Goal: Task Accomplishment & Management: Manage account settings

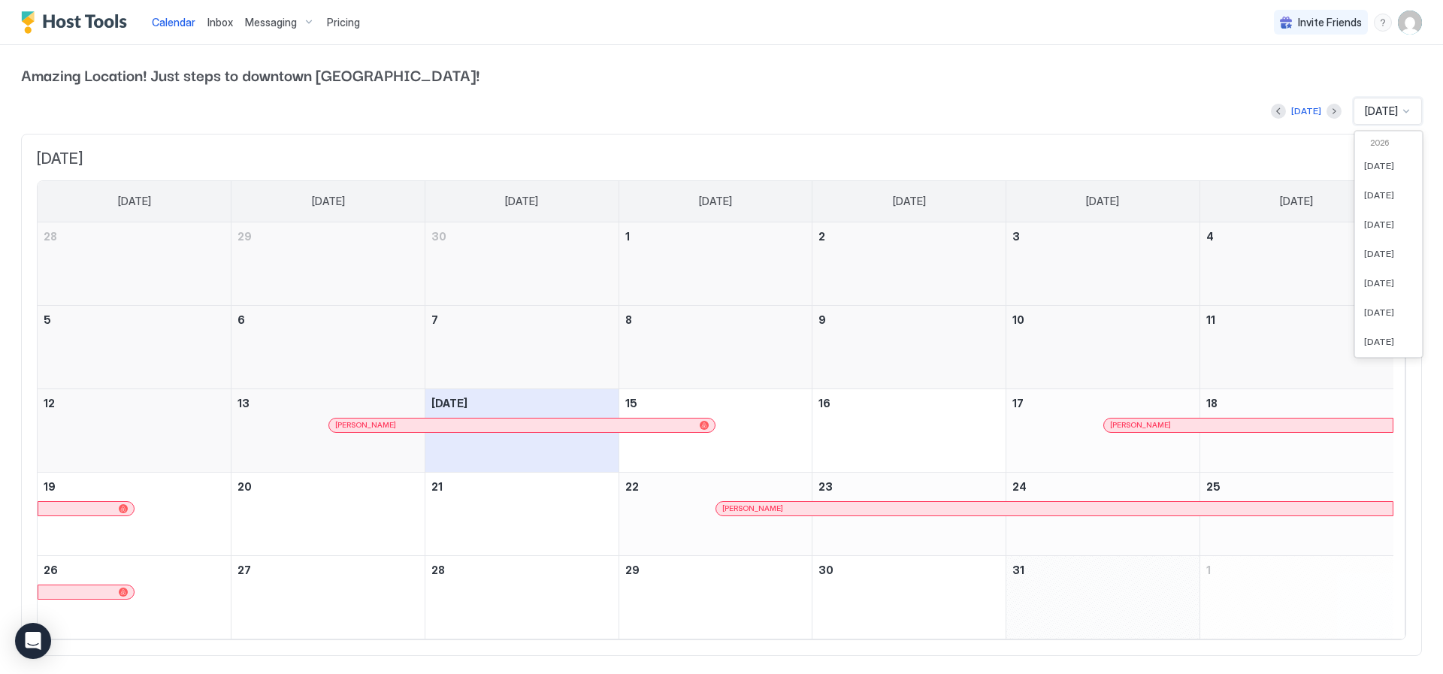
click at [1400, 113] on div at bounding box center [1406, 111] width 12 height 12
click at [1364, 325] on span "[DATE]" at bounding box center [1379, 327] width 30 height 11
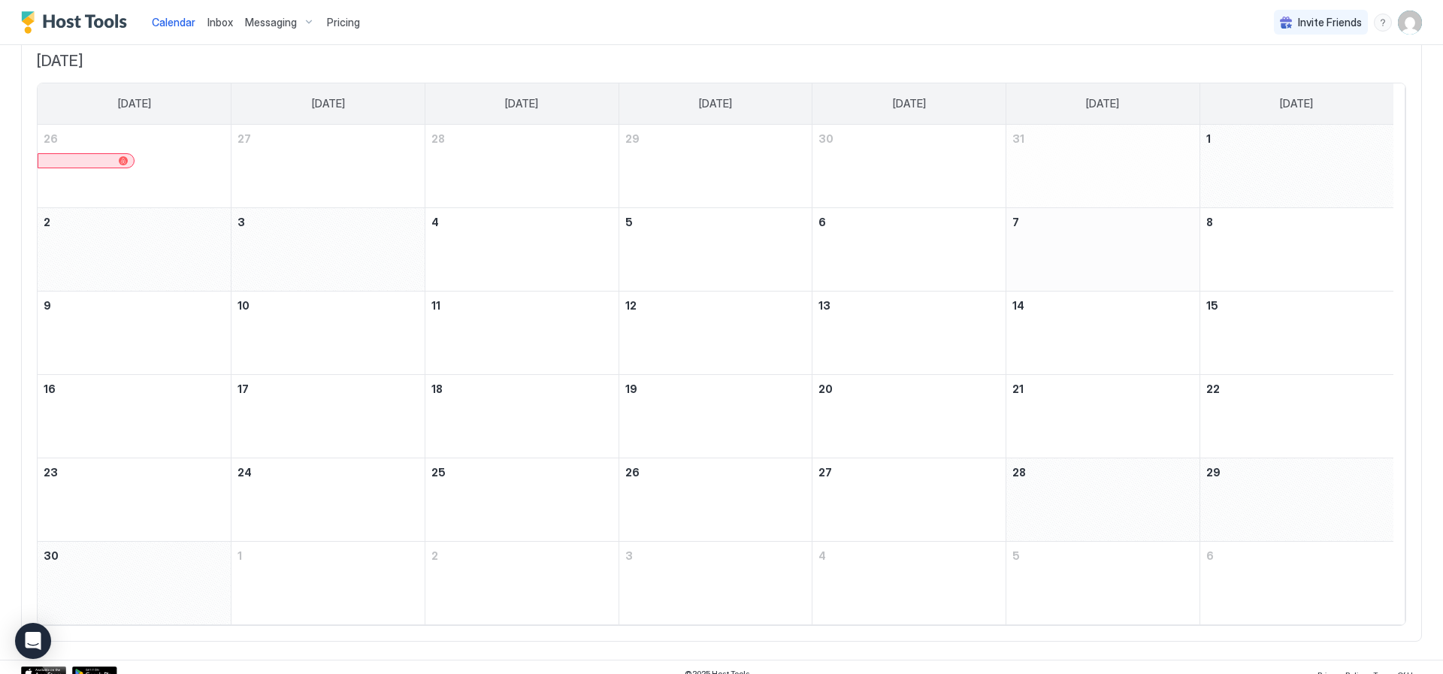
scroll to position [110, 0]
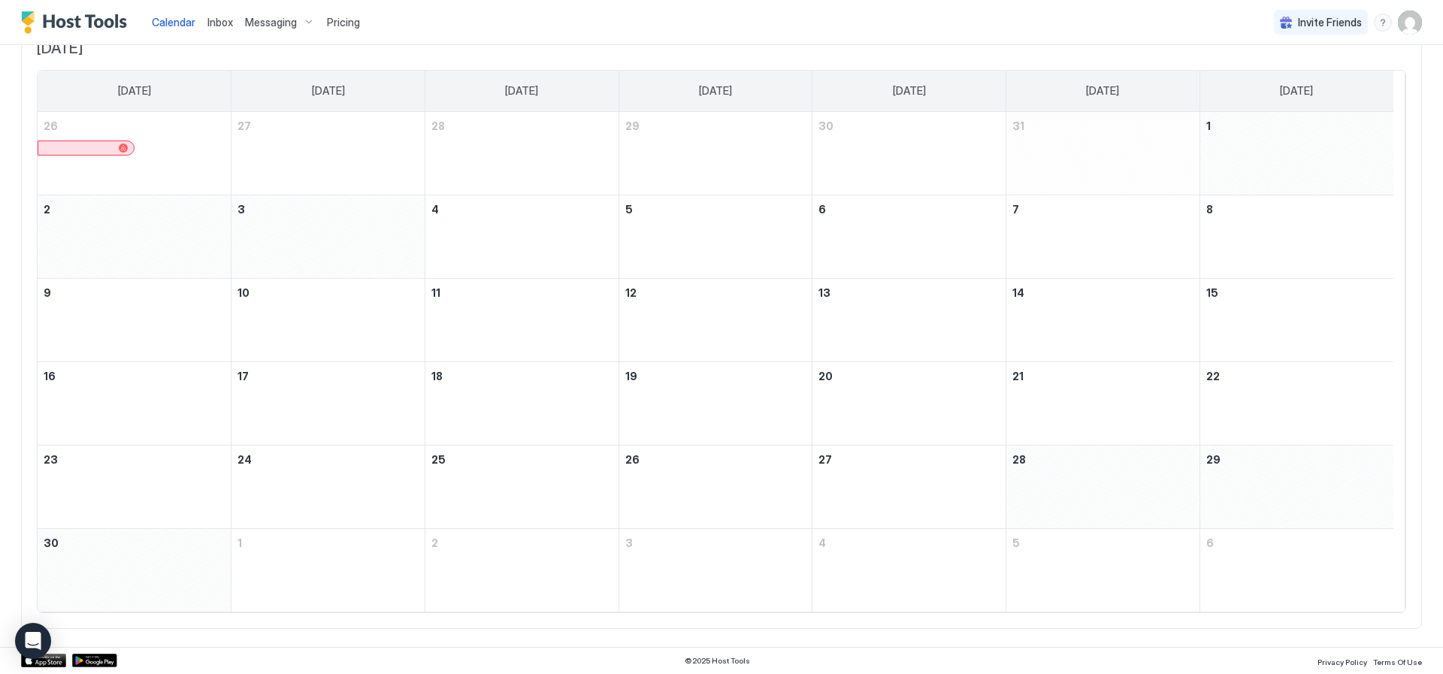
click at [268, 18] on span "Messaging" at bounding box center [271, 23] width 52 height 14
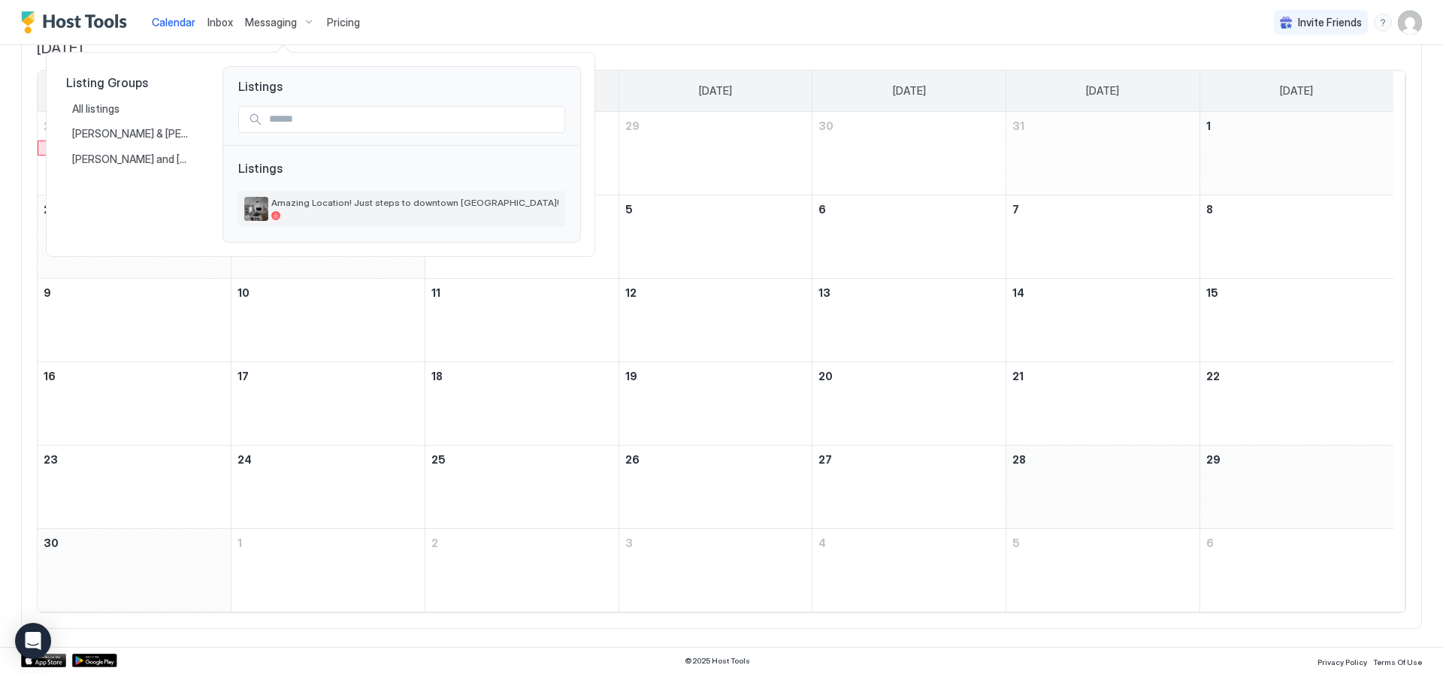
click at [333, 210] on div "Amazing Location! Just steps to downtown [GEOGRAPHIC_DATA]!" at bounding box center [415, 208] width 288 height 23
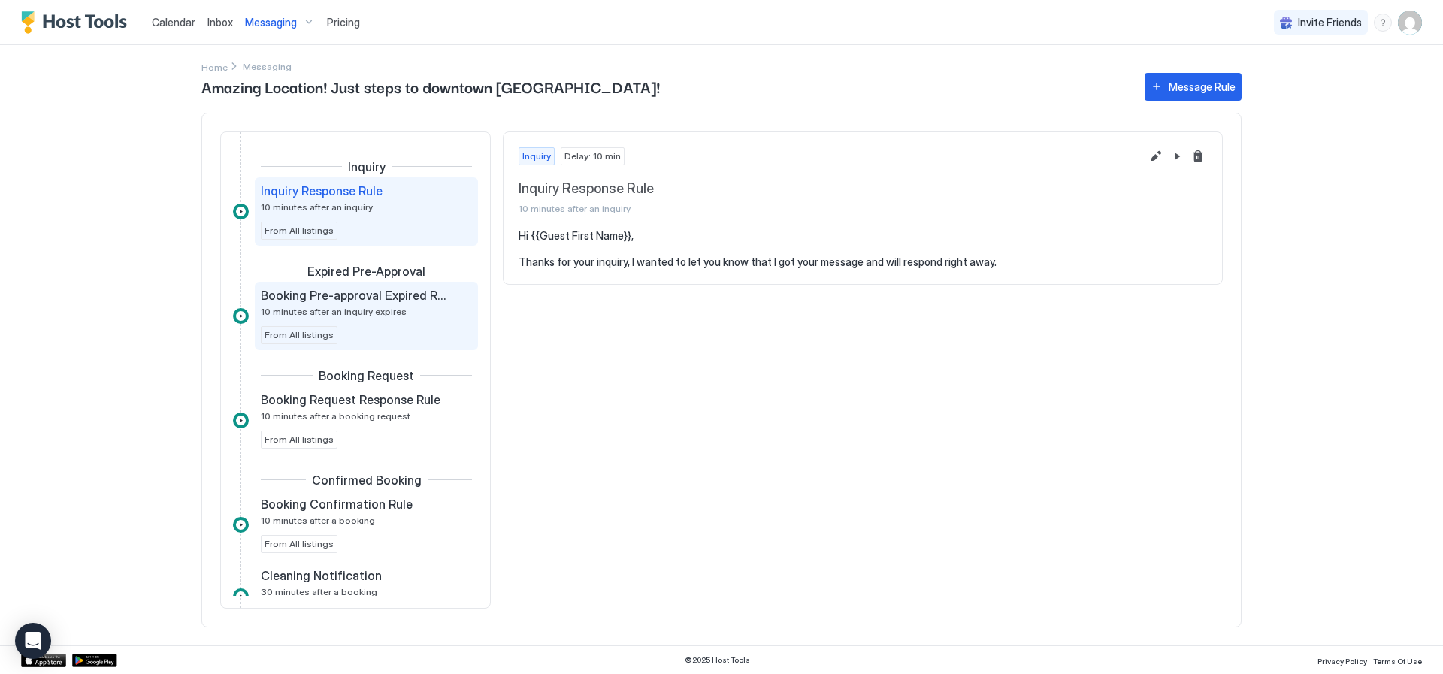
click at [371, 298] on span "Booking Pre-approval Expired Rule" at bounding box center [354, 295] width 187 height 15
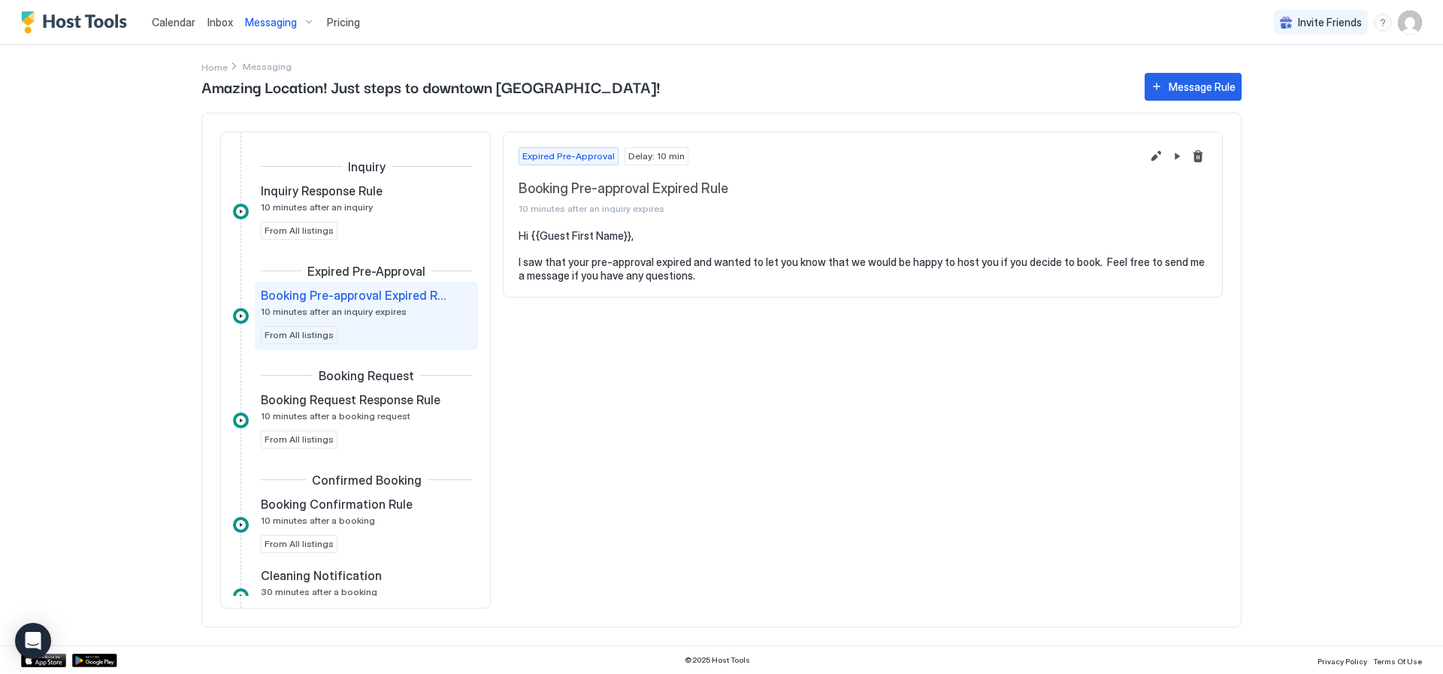
scroll to position [75, 0]
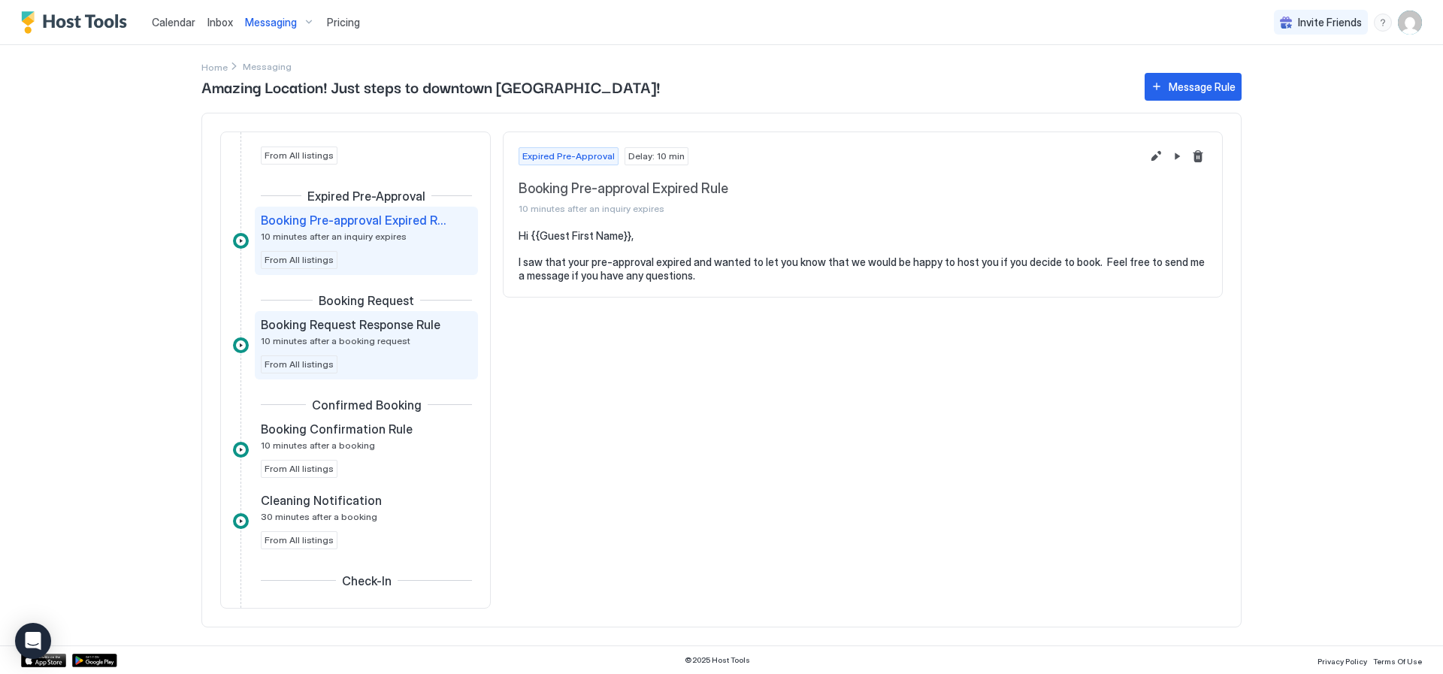
click at [315, 325] on span "Booking Request Response Rule" at bounding box center [351, 324] width 180 height 15
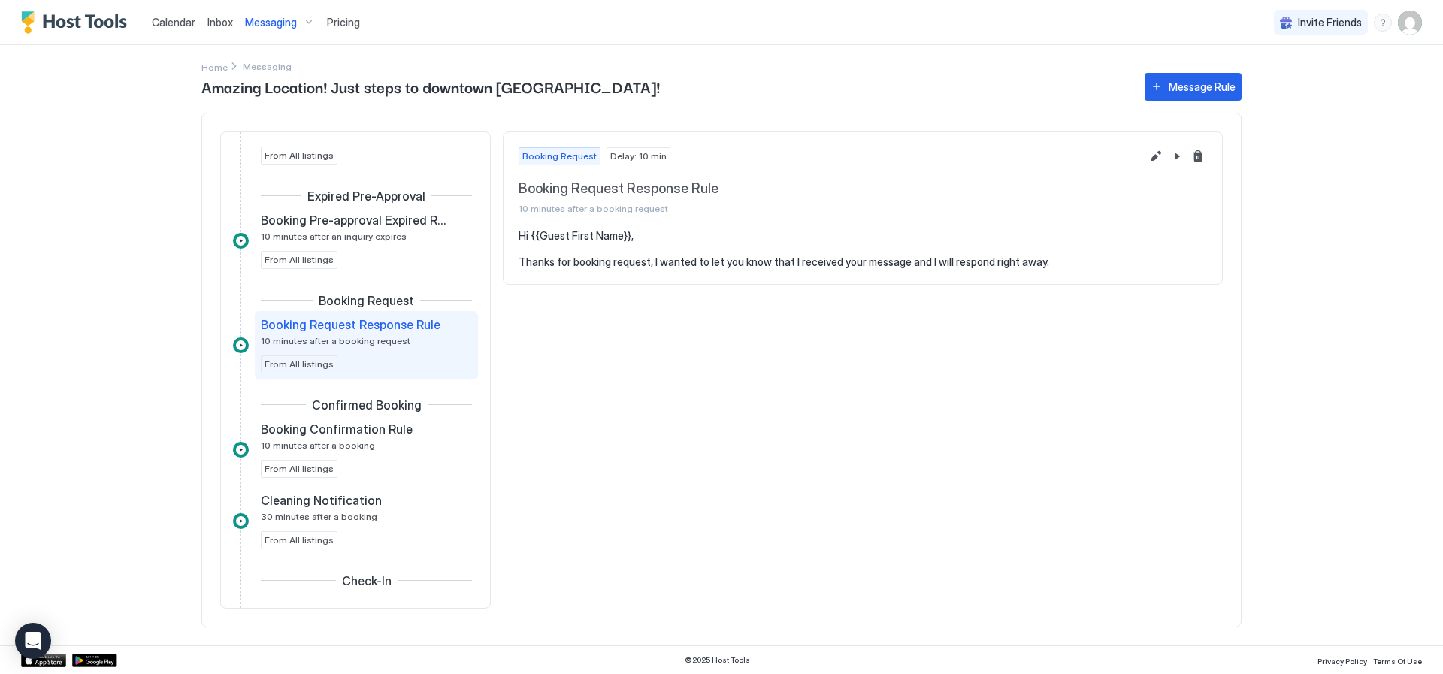
scroll to position [150, 0]
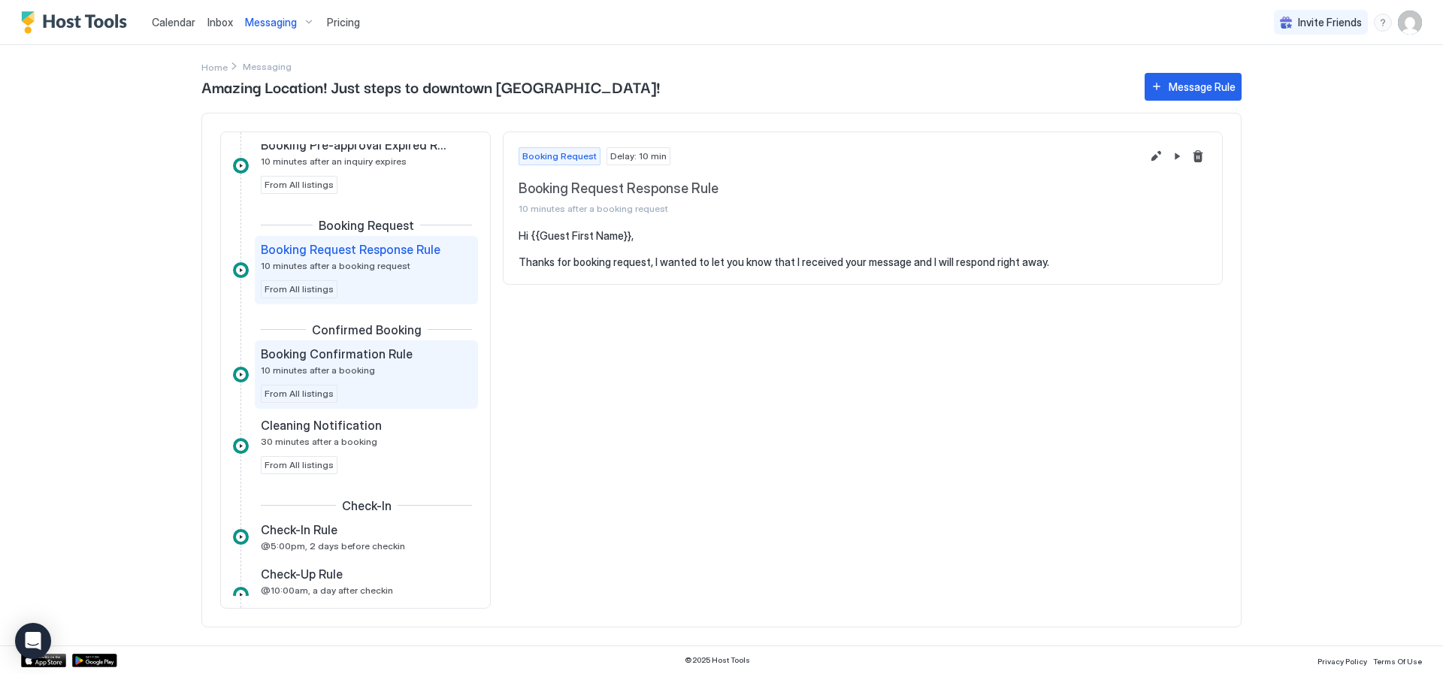
click at [309, 367] on span "10 minutes after a booking" at bounding box center [318, 369] width 114 height 11
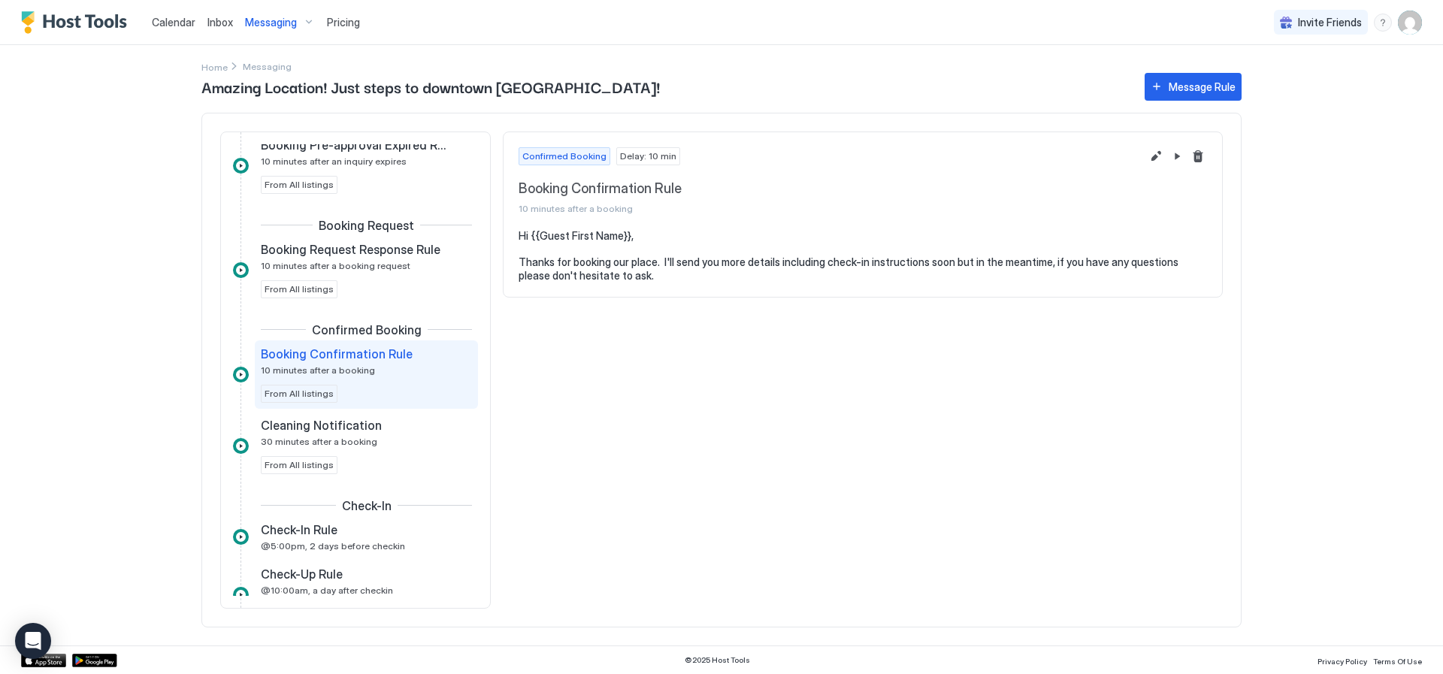
click at [764, 270] on pre "Hi {{Guest First Name}}, Thanks for booking our place. I'll send you more detai…" at bounding box center [863, 255] width 688 height 53
click at [305, 433] on div "Cleaning Notification 30 minutes after a booking" at bounding box center [356, 432] width 190 height 29
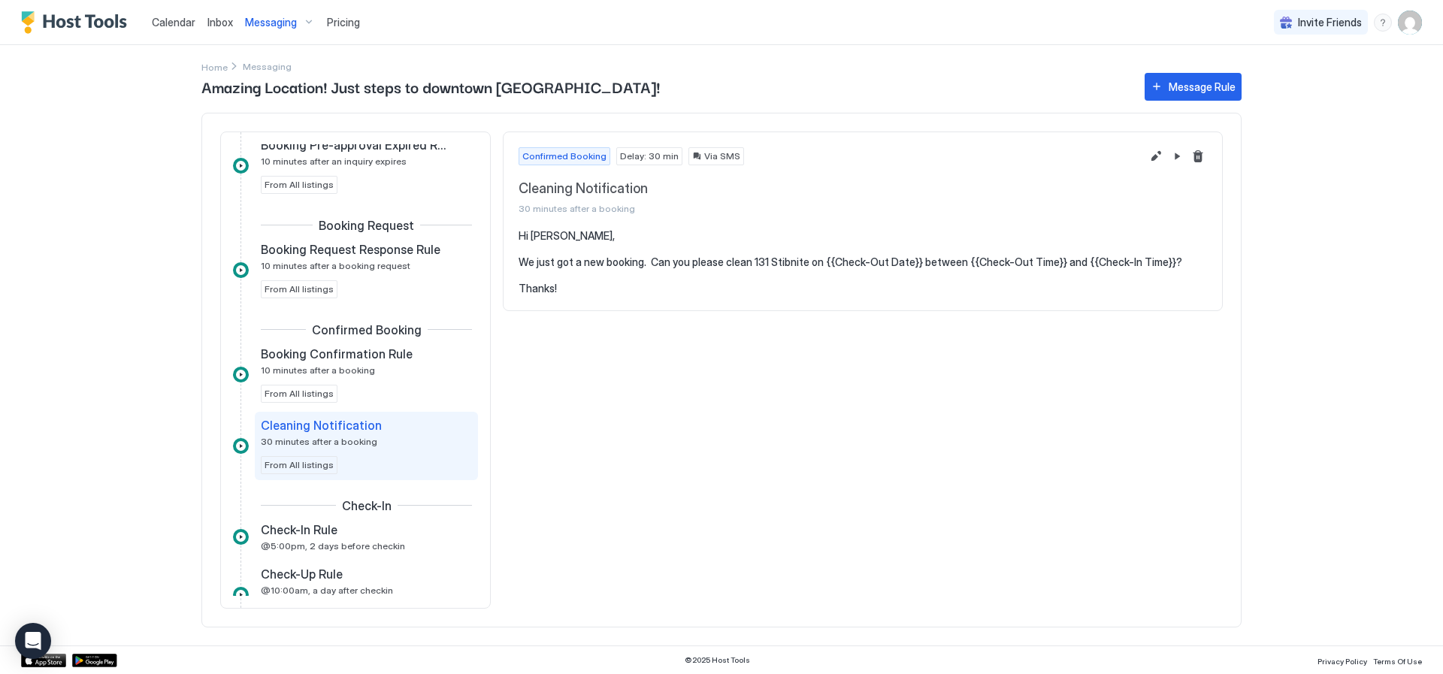
scroll to position [225, 0]
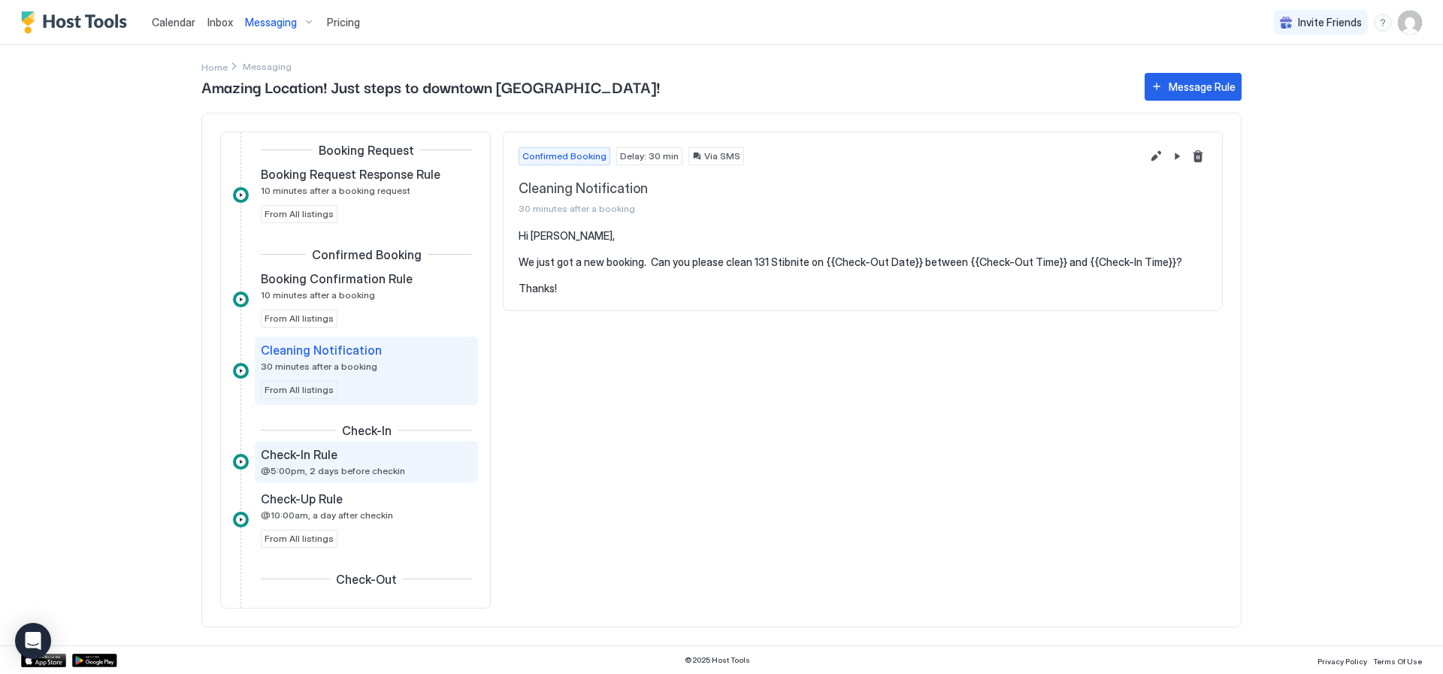
click at [363, 464] on div "Check-In Rule @5:00pm, 2 days before checkin" at bounding box center [356, 461] width 190 height 29
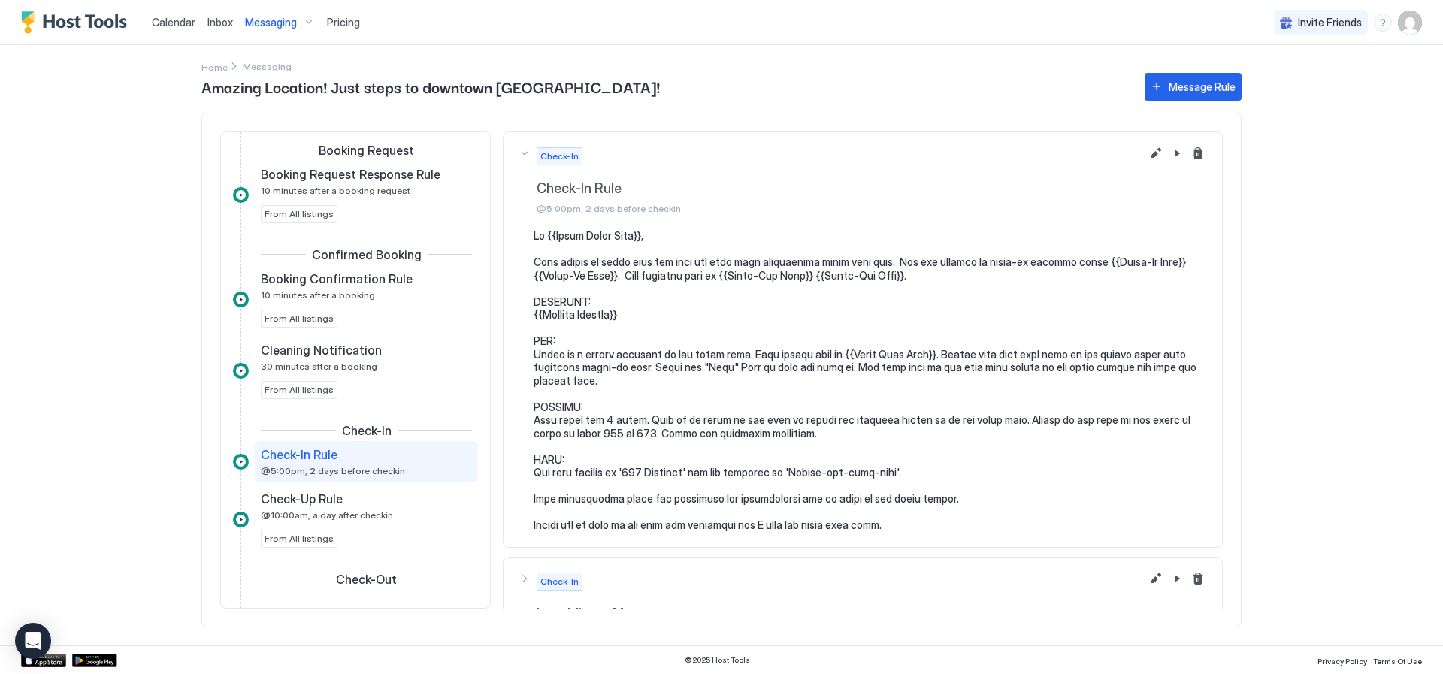
scroll to position [47, 0]
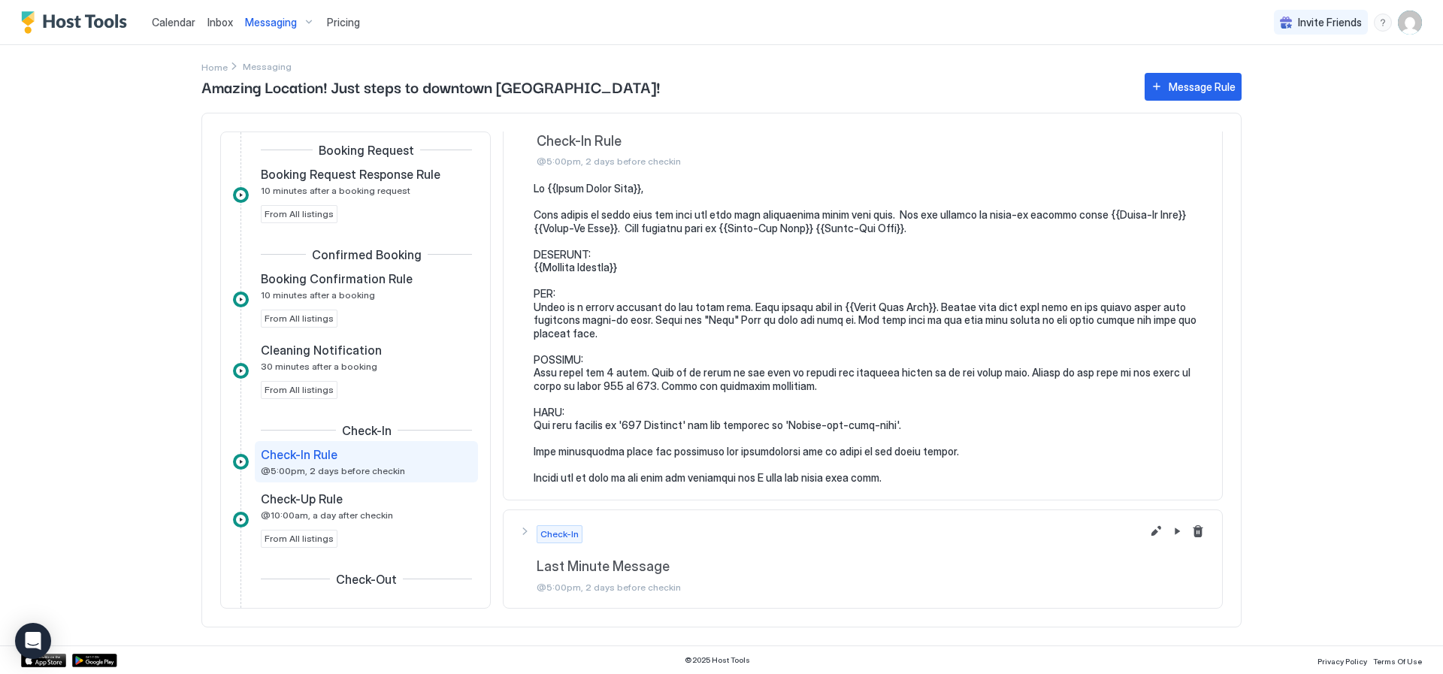
click at [619, 534] on div "Check-In" at bounding box center [872, 534] width 670 height 18
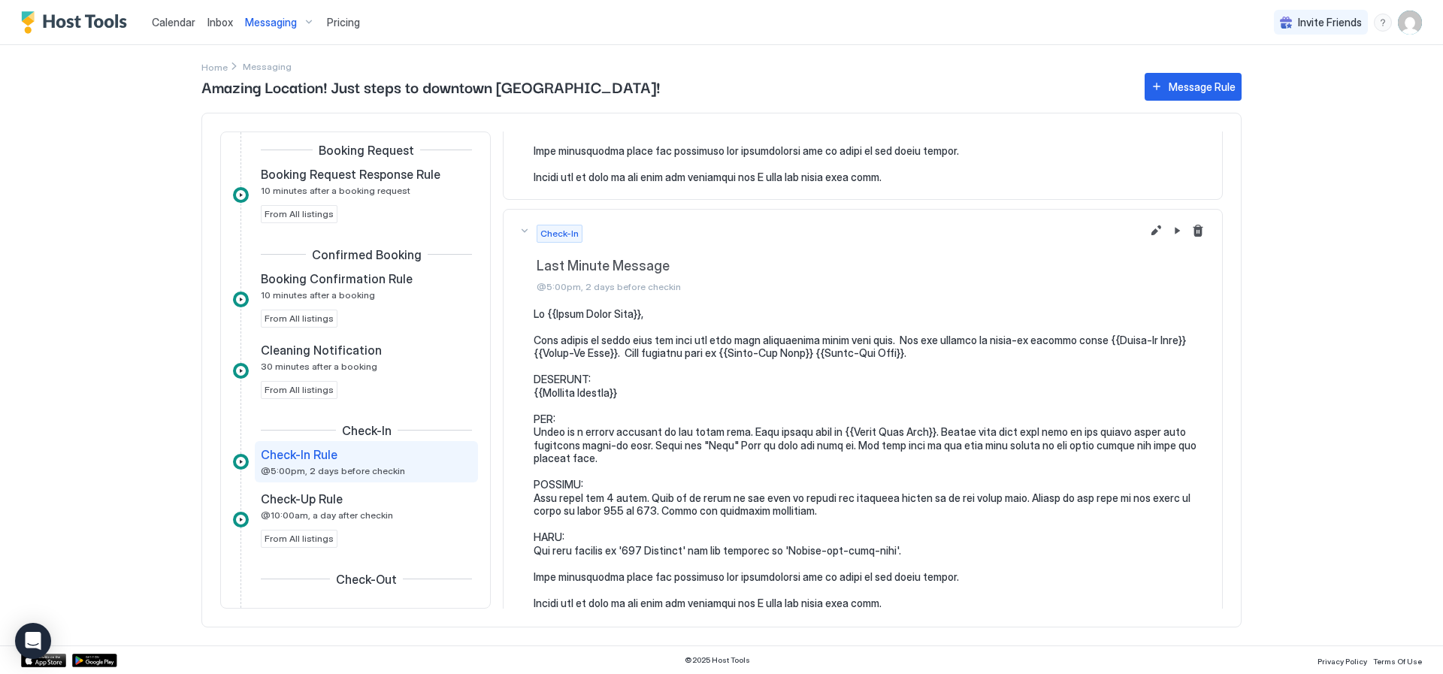
scroll to position [365, 0]
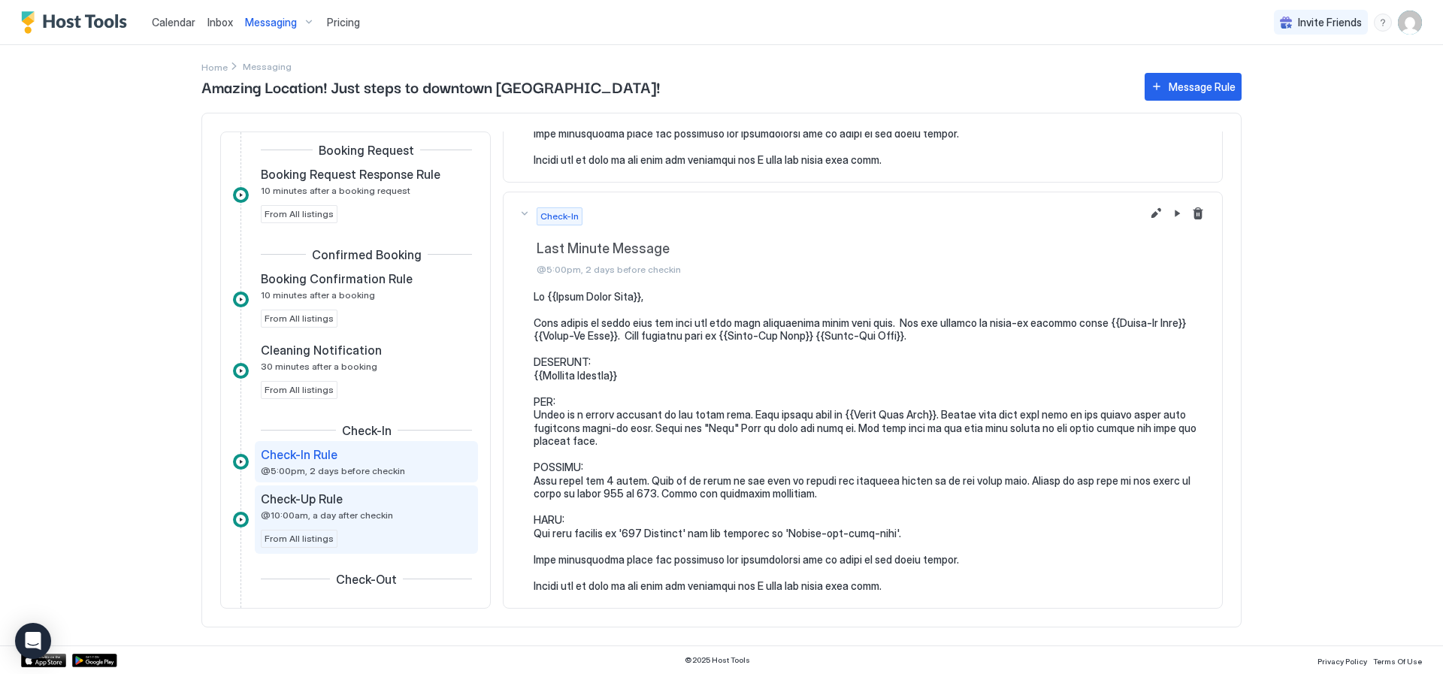
click at [366, 502] on div "Check-Up Rule" at bounding box center [356, 499] width 190 height 15
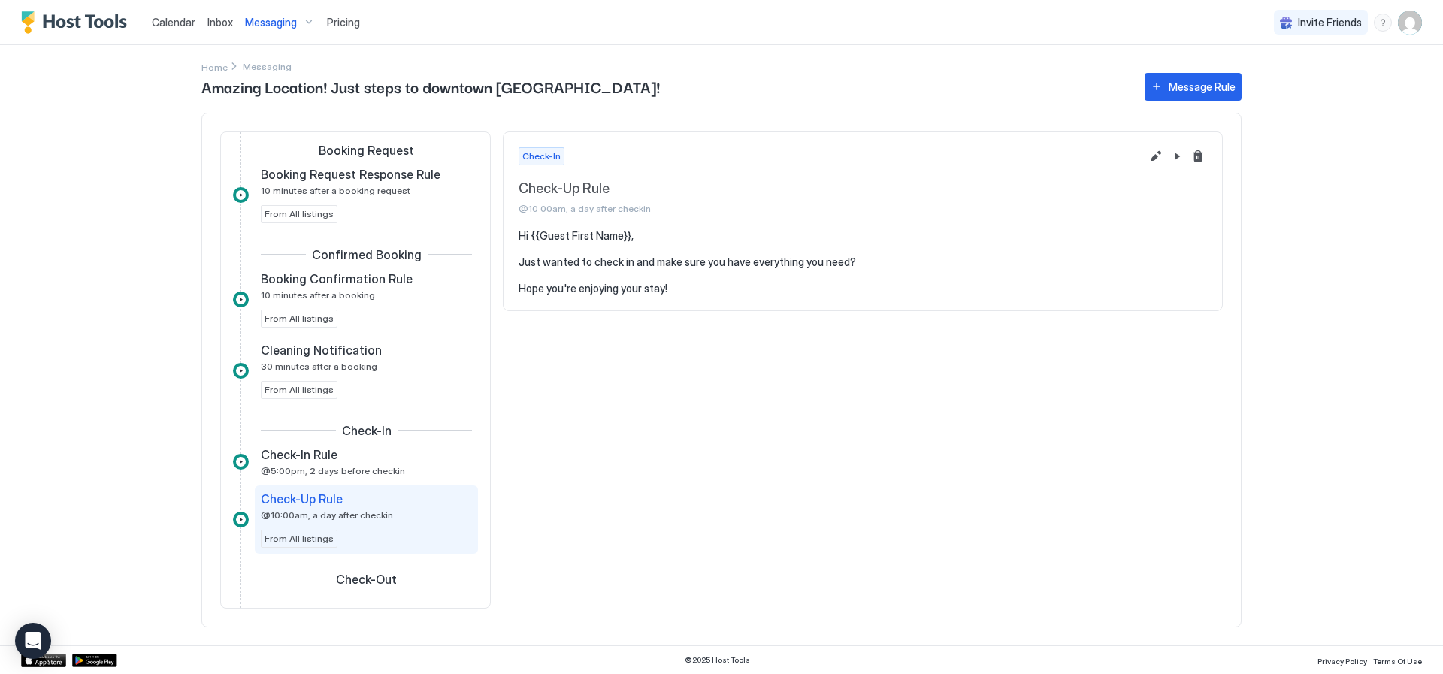
scroll to position [376, 0]
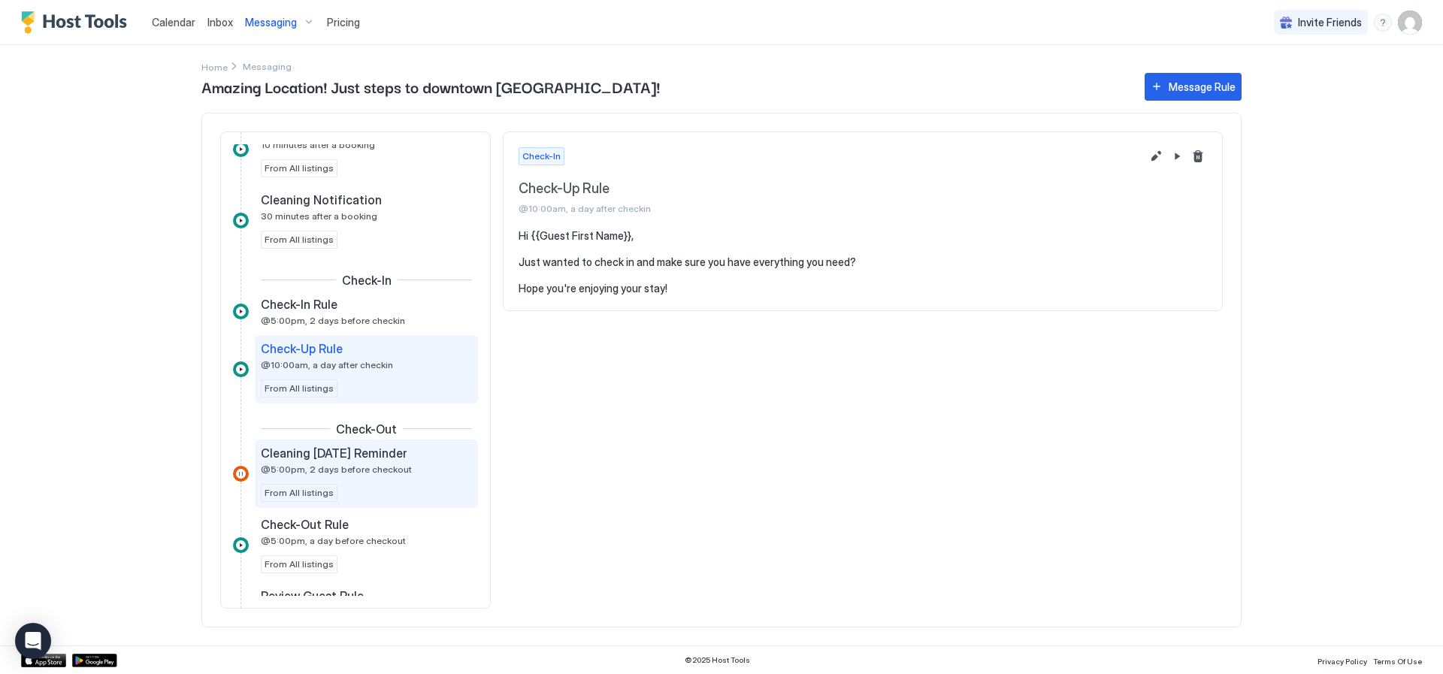
click at [398, 473] on span "@5:00pm, 2 days before checkout" at bounding box center [336, 469] width 151 height 11
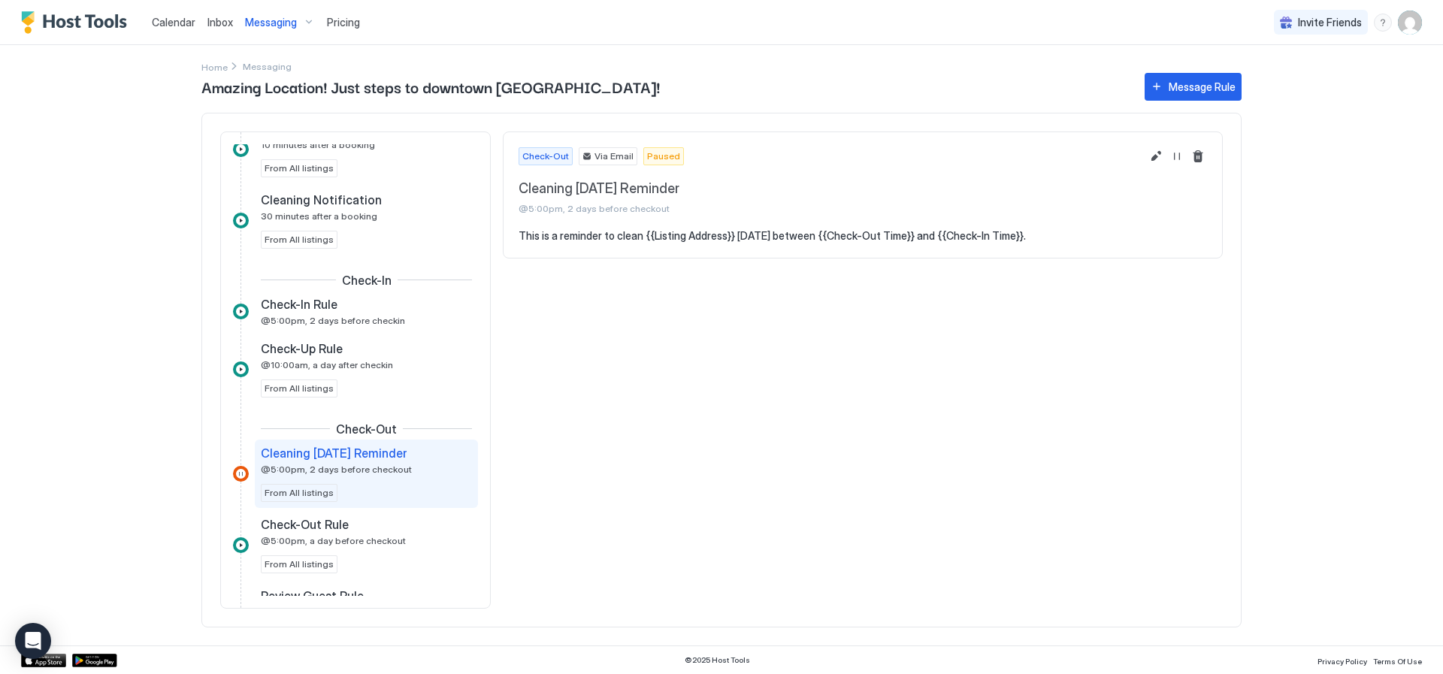
scroll to position [526, 0]
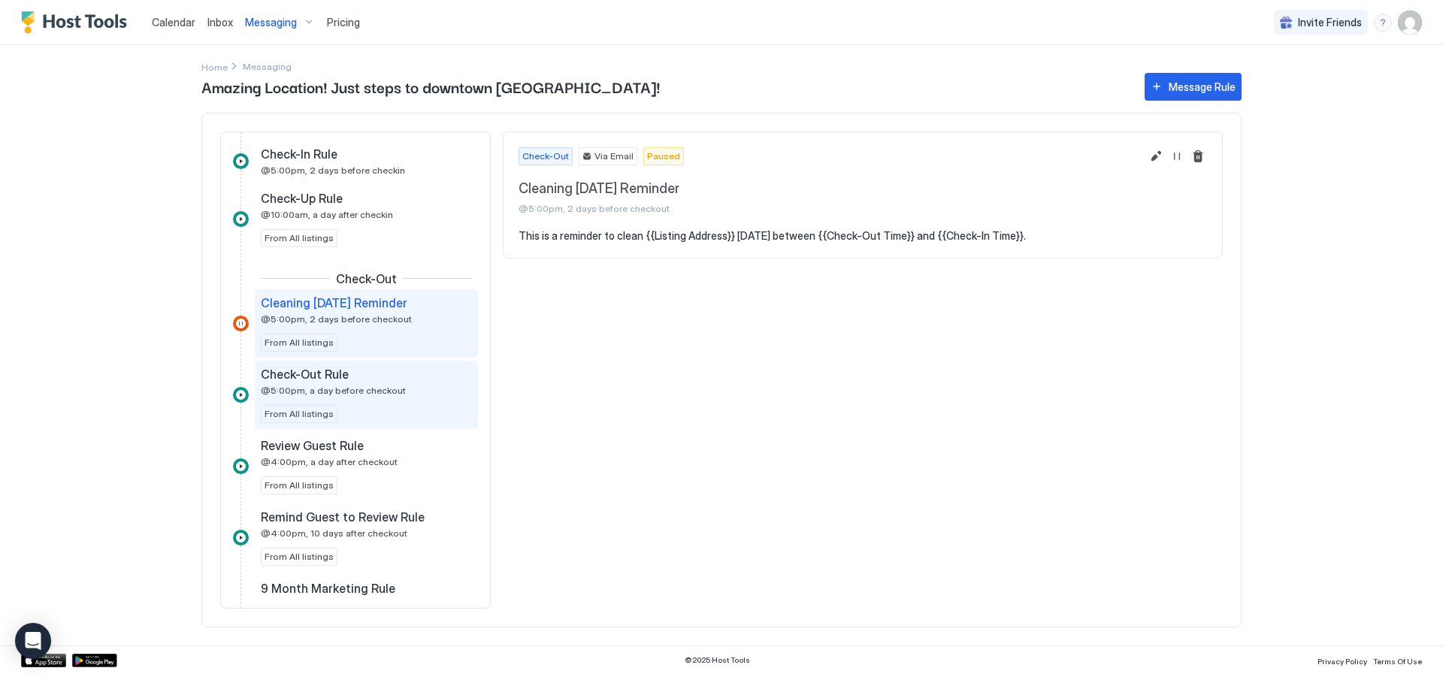
click at [346, 386] on span "@5:00pm, a day before checkout" at bounding box center [333, 390] width 145 height 11
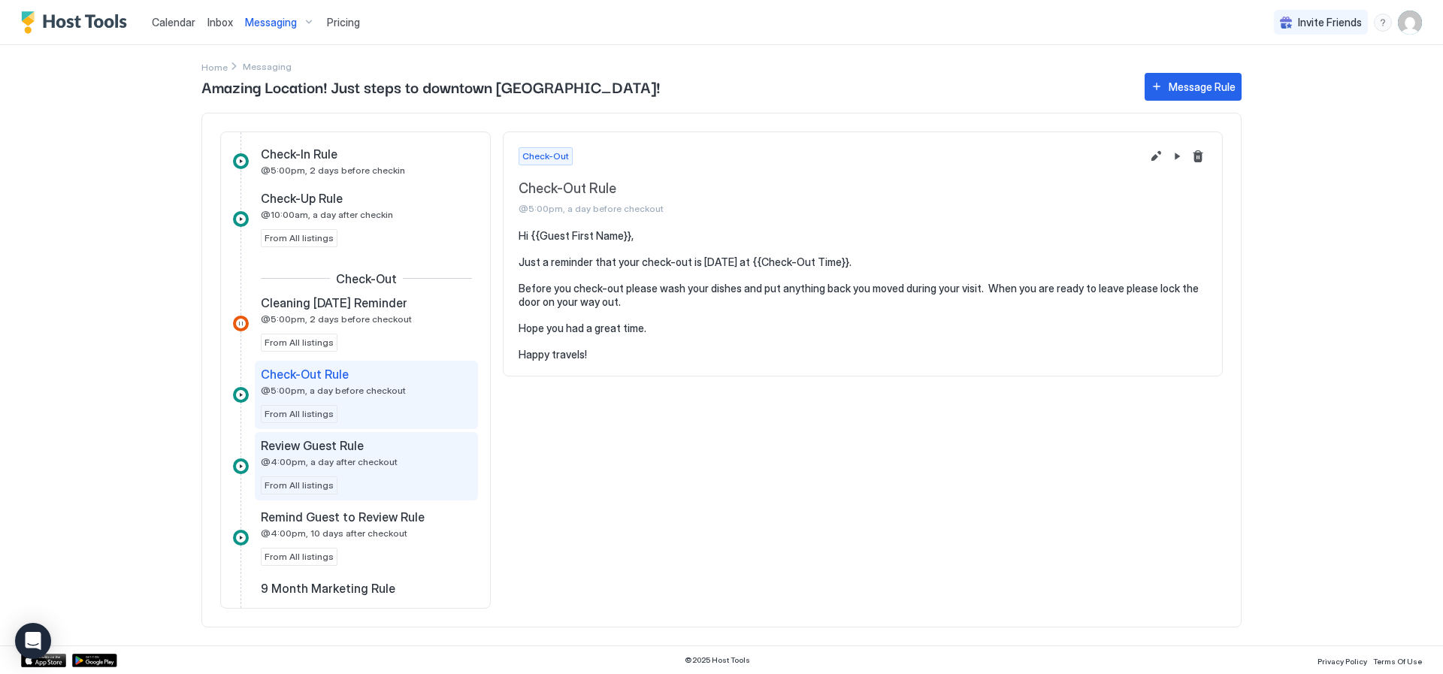
scroll to position [601, 0]
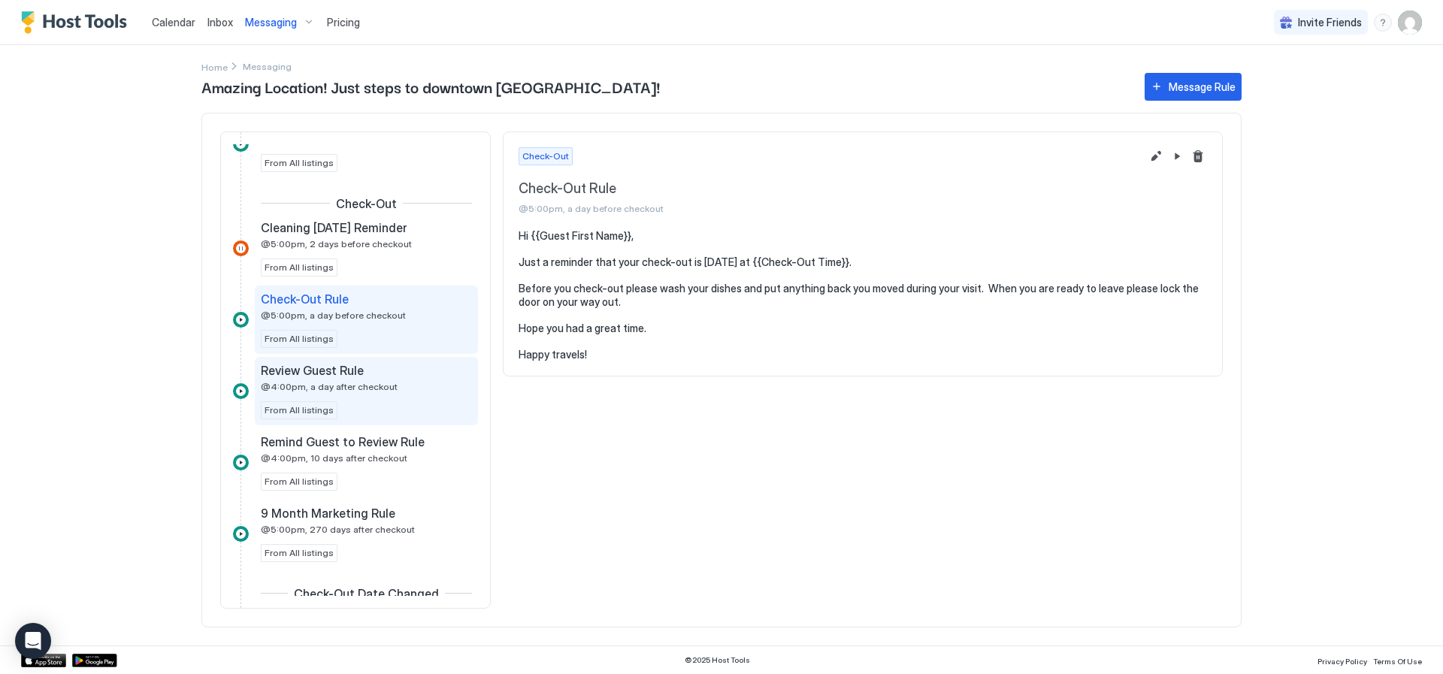
click at [370, 384] on span "@4:00pm, a day after checkout" at bounding box center [329, 386] width 137 height 11
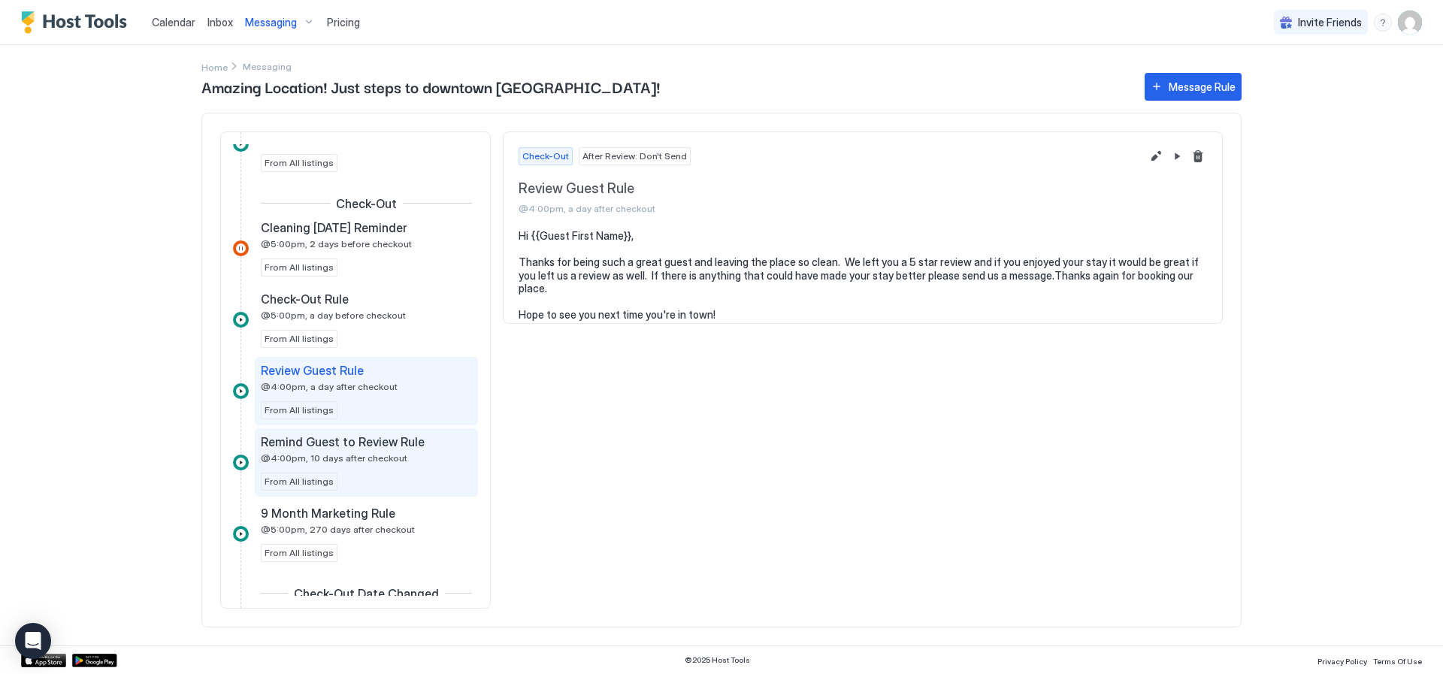
scroll to position [676, 0]
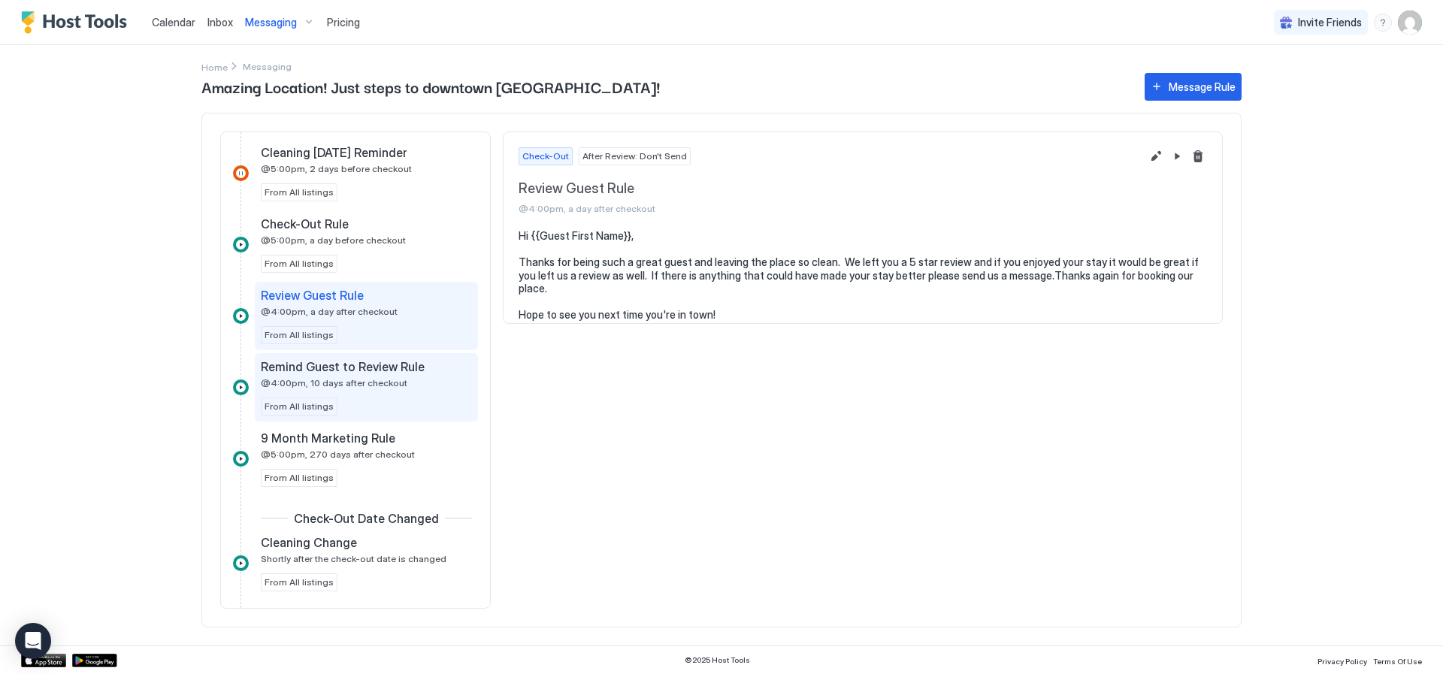
click at [388, 377] on span "@4:00pm, 10 days after checkout" at bounding box center [334, 382] width 147 height 11
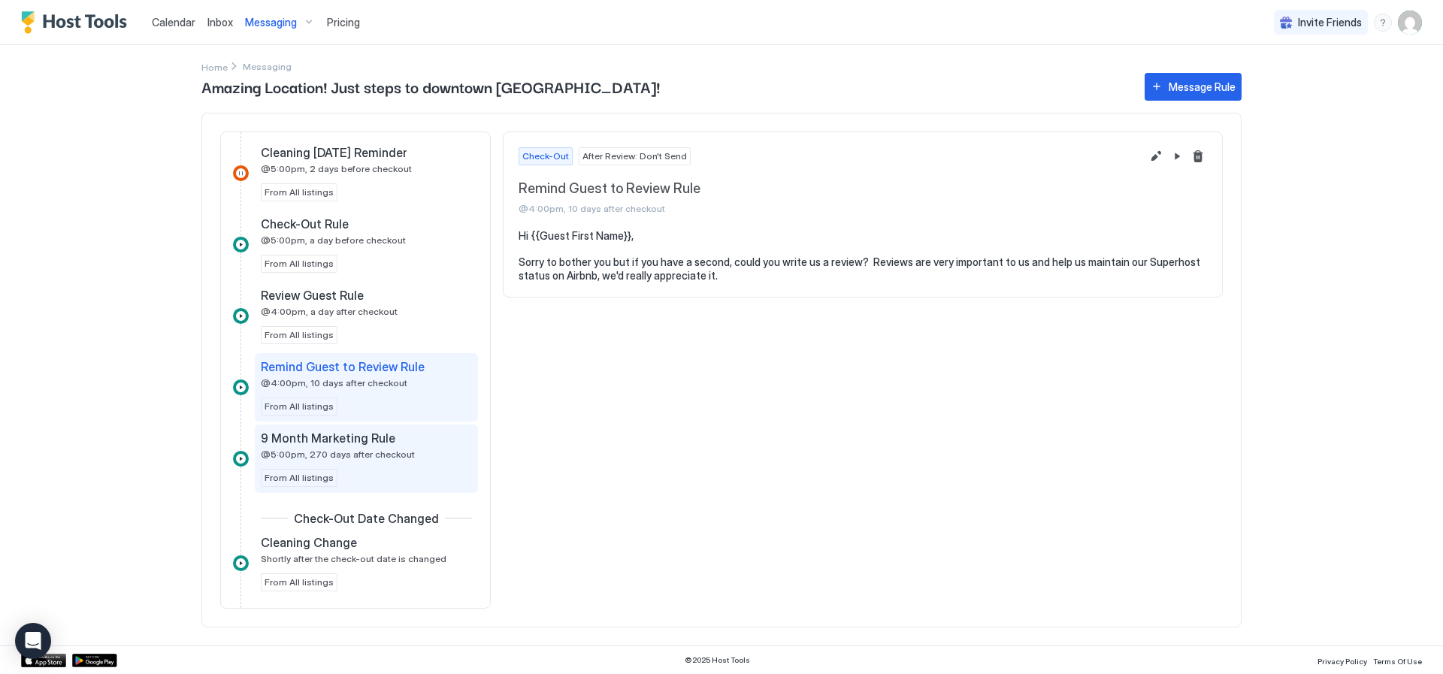
click at [392, 442] on div "9 Month Marketing Rule" at bounding box center [356, 438] width 190 height 15
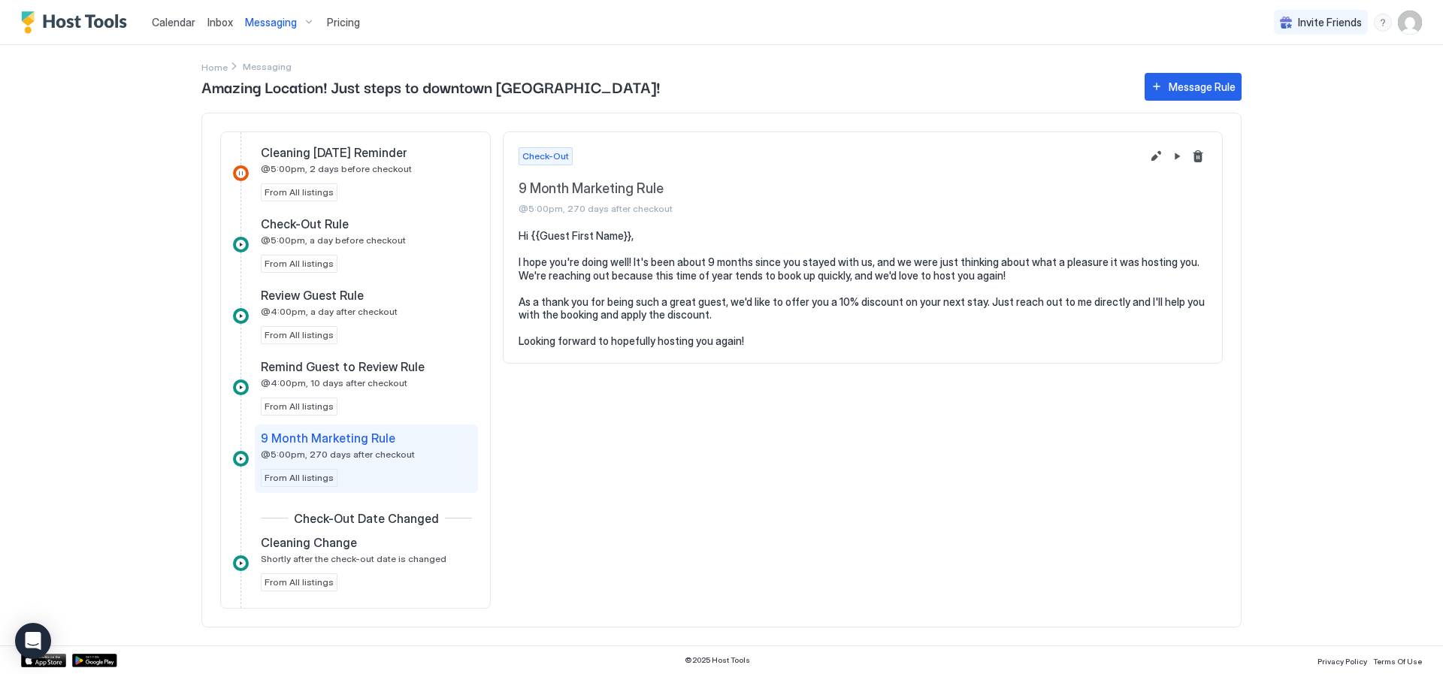
scroll to position [800, 0]
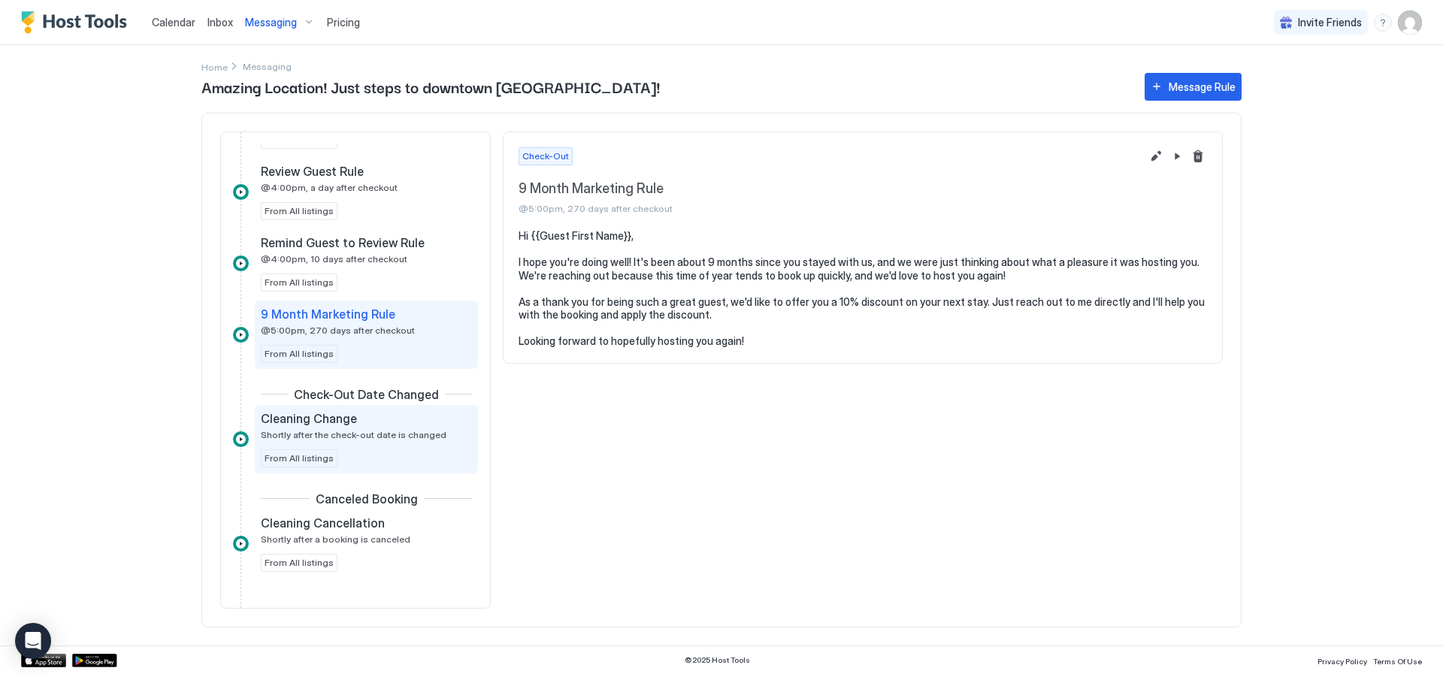
click at [392, 435] on span "Shortly after the check-out date is changed" at bounding box center [354, 434] width 186 height 11
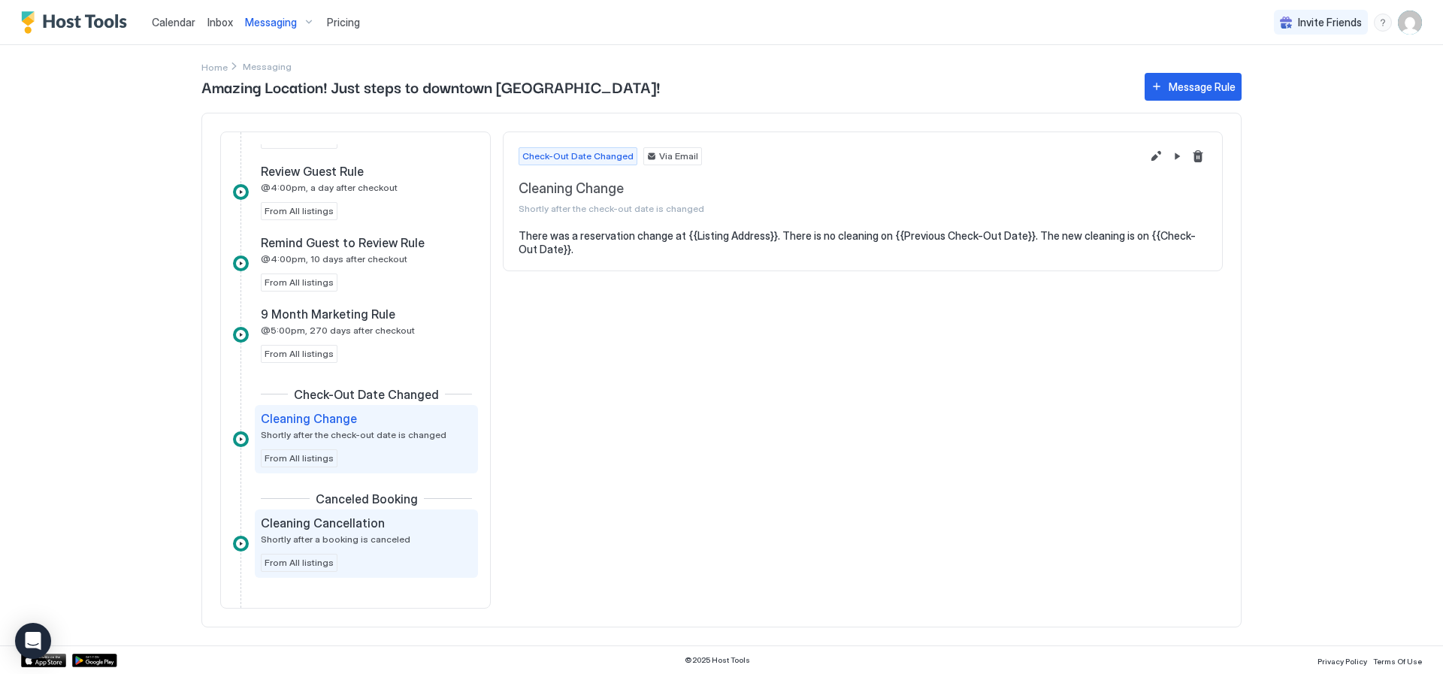
click at [346, 529] on span "Cleaning Cancellation" at bounding box center [323, 523] width 124 height 15
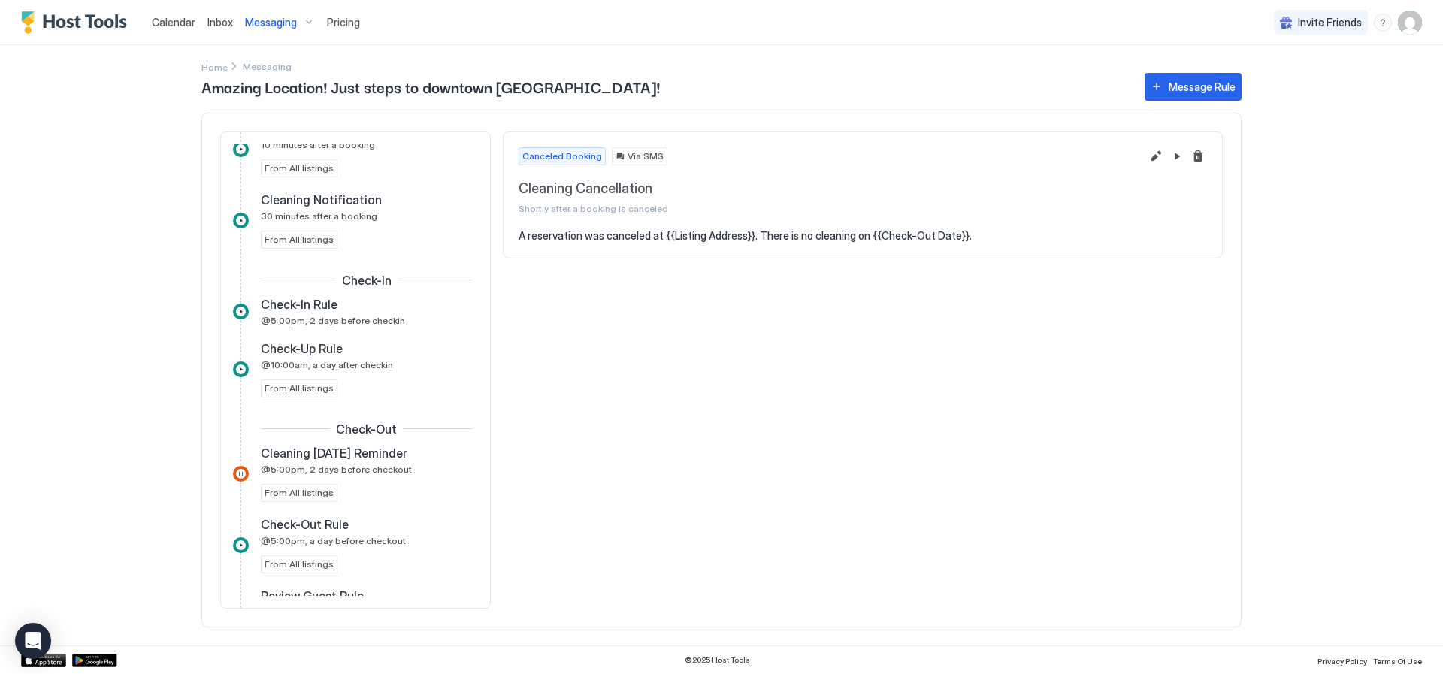
scroll to position [526, 0]
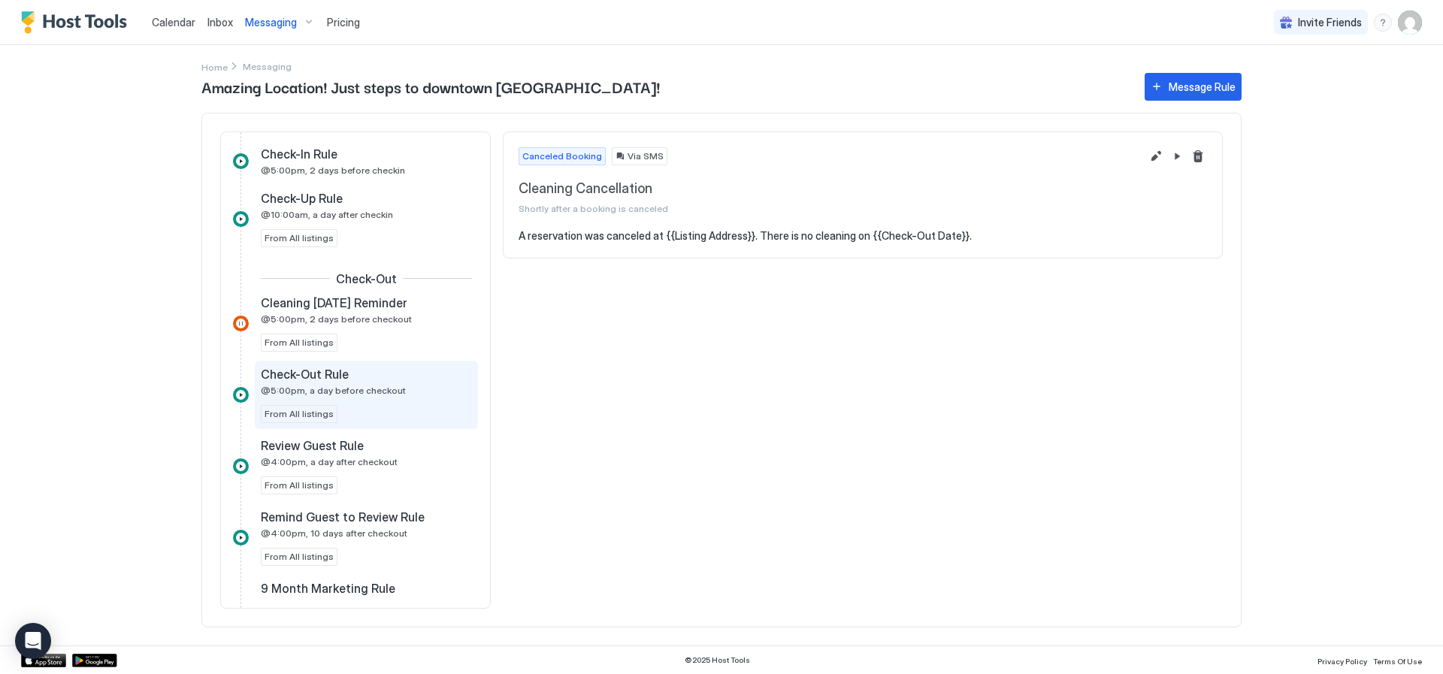
click at [353, 393] on span "@5:00pm, a day before checkout" at bounding box center [333, 390] width 145 height 11
